Goal: Transaction & Acquisition: Purchase product/service

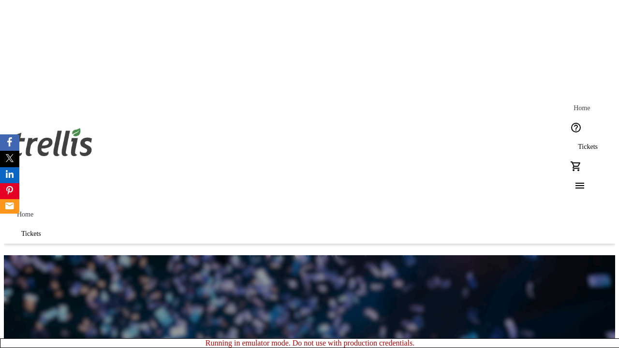
click at [578, 143] on span "Tickets" at bounding box center [588, 147] width 20 height 8
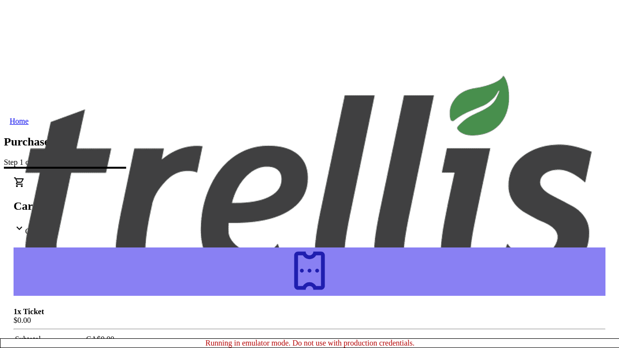
type input "[PERSON_NAME][EMAIL_ADDRESS][DOMAIN_NAME]"
type input "[PERSON_NAME]"
